Goal: Obtain resource: Download file/media

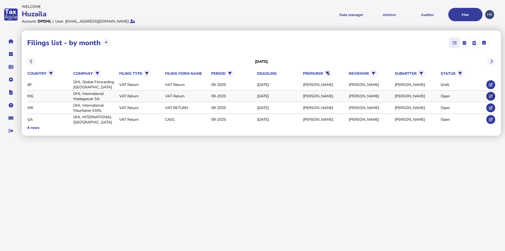
click at [493, 93] on button at bounding box center [490, 96] width 9 height 9
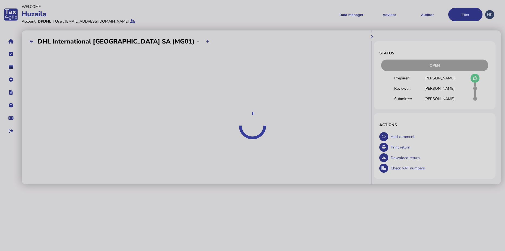
click at [471, 78] on div at bounding box center [252, 125] width 505 height 251
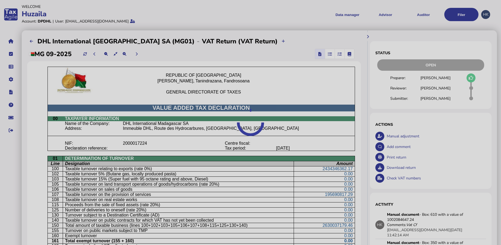
click at [471, 78] on div at bounding box center [250, 122] width 501 height 245
click at [478, 78] on div at bounding box center [250, 122] width 501 height 245
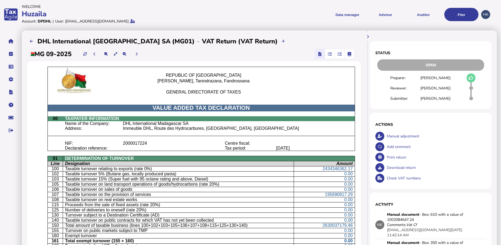
click at [474, 78] on icon at bounding box center [471, 78] width 5 height 0
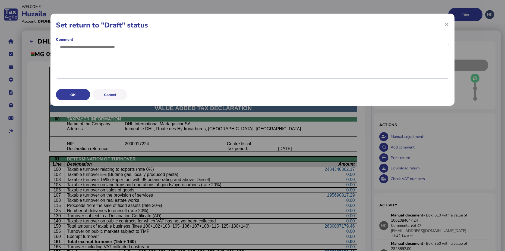
click at [68, 100] on button "OK" at bounding box center [73, 94] width 34 height 11
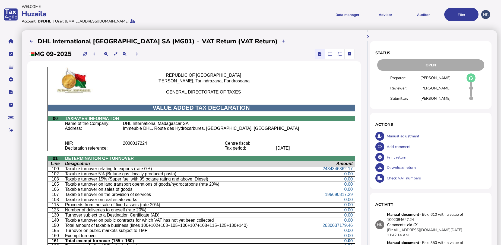
click at [400, 168] on div "Download return" at bounding box center [436, 168] width 101 height 11
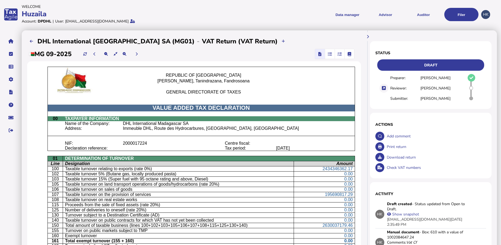
click at [392, 149] on div "Print return" at bounding box center [436, 147] width 101 height 11
click at [275, 11] on menu "Data manager VAT Transaction list Upload list Advisor VAT Advisor for VAT Check…" at bounding box center [365, 14] width 227 height 13
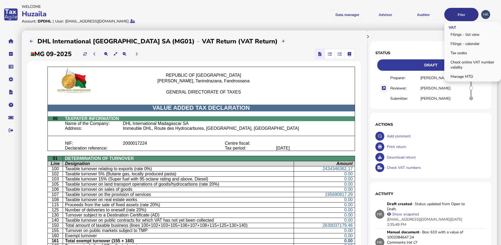
click at [474, 16] on button "Filer" at bounding box center [462, 14] width 34 height 13
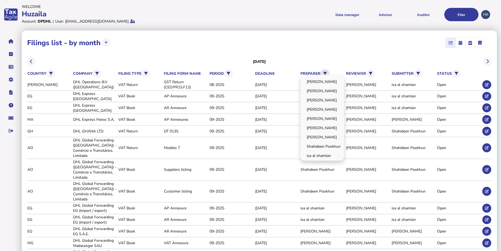
click at [326, 73] on icon at bounding box center [325, 74] width 4 height 4
click at [320, 122] on link "[PERSON_NAME]" at bounding box center [322, 118] width 42 height 8
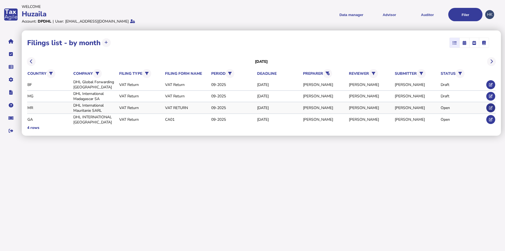
click at [491, 108] on icon at bounding box center [491, 108] width 4 height 4
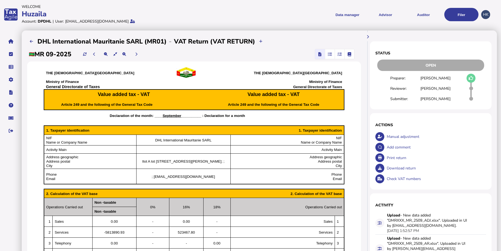
click at [399, 166] on div "Download return" at bounding box center [436, 168] width 101 height 11
click at [392, 158] on div "Print return" at bounding box center [436, 157] width 101 height 11
click at [288, 8] on menu "Data manager VAT Transaction list Upload list Advisor VAT Advisor for VAT Check…" at bounding box center [365, 14] width 227 height 13
